Goal: Find specific page/section: Find specific page/section

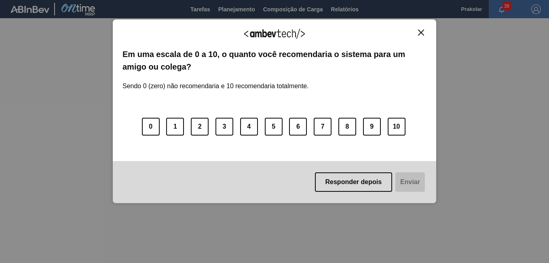
click at [423, 33] on img "Fechar" at bounding box center [421, 32] width 6 height 6
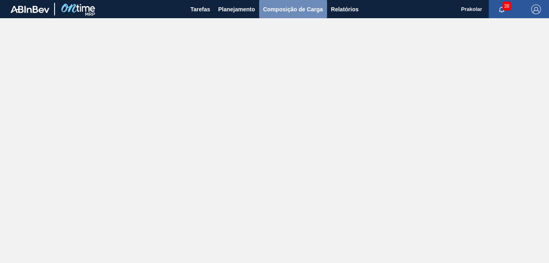
click at [306, 11] on span "Composição de Carga" at bounding box center [293, 9] width 60 height 10
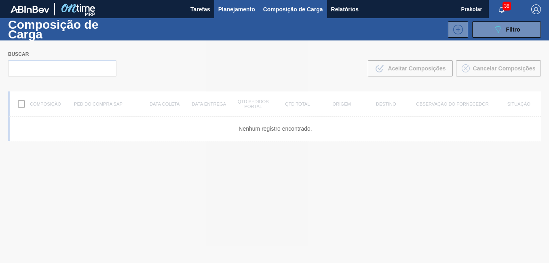
click at [237, 14] on span "Planejamento" at bounding box center [236, 9] width 37 height 10
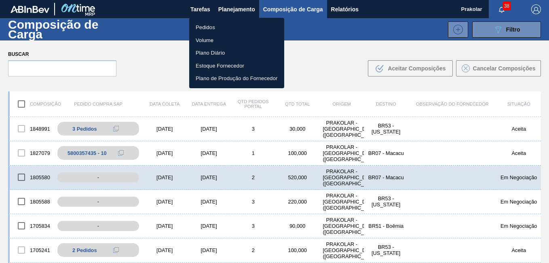
click at [210, 27] on li "Pedidos" at bounding box center [236, 27] width 95 height 13
